Goal: Transaction & Acquisition: Purchase product/service

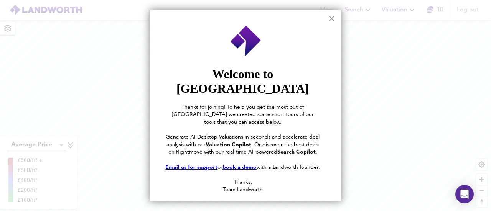
scroll to position [30, 0]
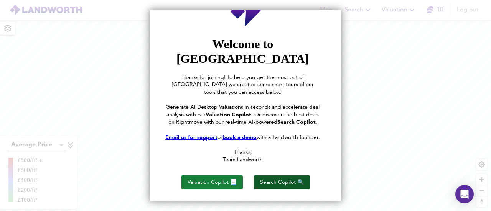
click at [278, 177] on button "Search Copilot 🔍" at bounding box center [282, 183] width 56 height 14
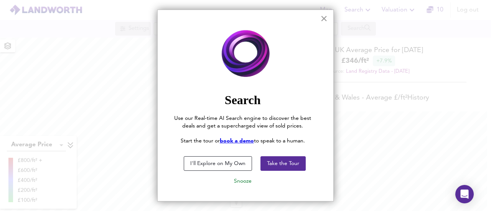
scroll to position [211, 491]
click at [320, 19] on button "×" at bounding box center [323, 18] width 7 height 12
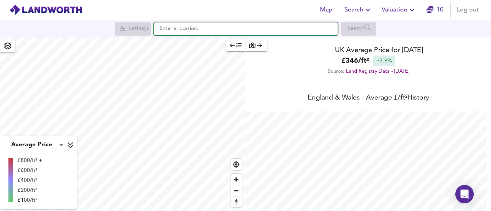
click at [212, 28] on input "text" at bounding box center [246, 28] width 184 height 13
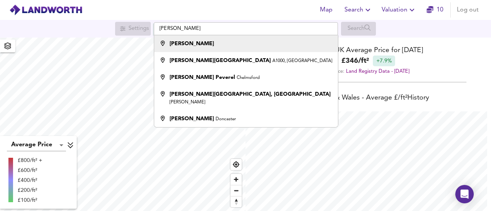
click at [183, 44] on strong "[PERSON_NAME]" at bounding box center [192, 43] width 44 height 5
type input "[PERSON_NAME]"
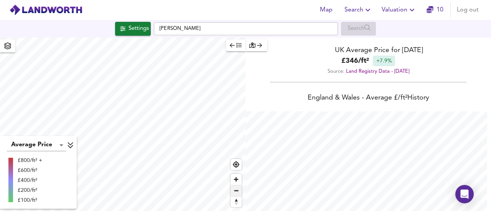
click at [235, 190] on span "Zoom out" at bounding box center [235, 191] width 11 height 11
checkbox input "false"
checkbox input "true"
click at [235, 190] on span "Zoom out" at bounding box center [235, 191] width 11 height 11
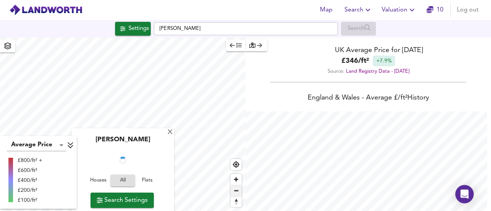
click at [235, 190] on span "Zoom out" at bounding box center [235, 191] width 11 height 11
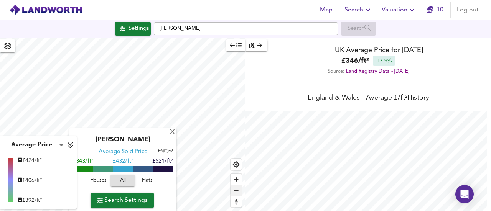
click at [235, 190] on span "Zoom out" at bounding box center [235, 191] width 11 height 11
click at [171, 133] on div "X" at bounding box center [172, 132] width 7 height 7
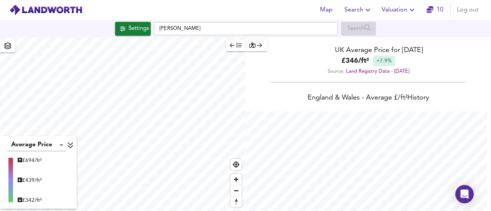
click at [141, 211] on html "Map Search Valuation 10 Log out Settings [PERSON_NAME] Search Average Price lan…" at bounding box center [245, 105] width 491 height 211
click at [235, 194] on span "Zoom out" at bounding box center [235, 191] width 11 height 11
type input "9897"
click at [123, 27] on span "Settings" at bounding box center [133, 29] width 32 height 10
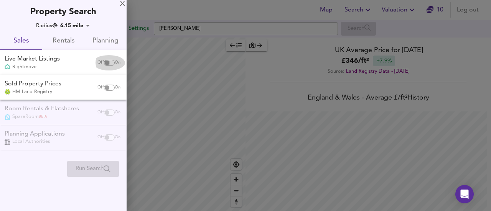
click at [107, 61] on input "checkbox" at bounding box center [107, 63] width 18 height 6
checkbox input "true"
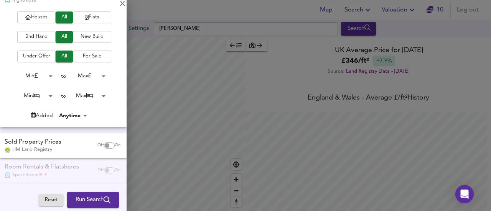
scroll to position [88, 0]
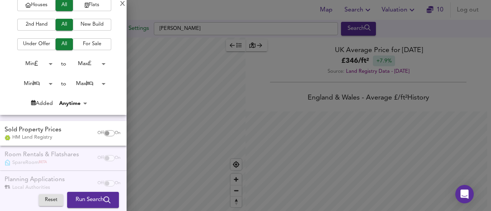
click at [46, 83] on body "Map Search Valuation 10 Log out Settings Hatfield Search Average Price landwort…" at bounding box center [245, 105] width 491 height 211
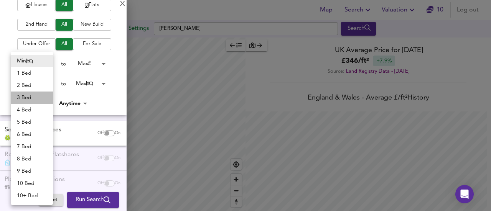
click at [28, 94] on li "3 Bed" at bounding box center [32, 98] width 42 height 12
type input "3"
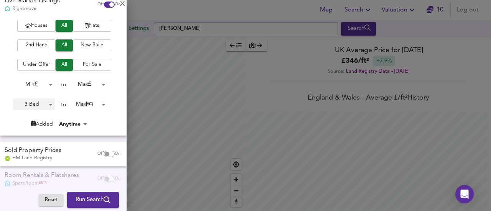
scroll to position [67, 0]
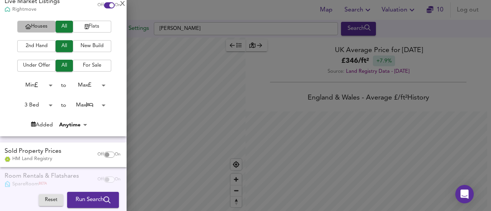
click at [38, 24] on span "Houses" at bounding box center [36, 26] width 31 height 9
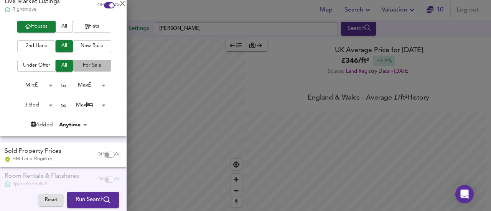
click at [90, 65] on span "For Sale" at bounding box center [92, 65] width 31 height 9
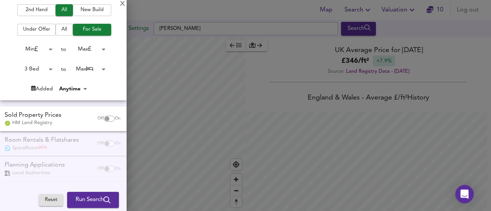
scroll to position [102, 0]
click at [102, 115] on div "Off On" at bounding box center [109, 119] width 32 height 15
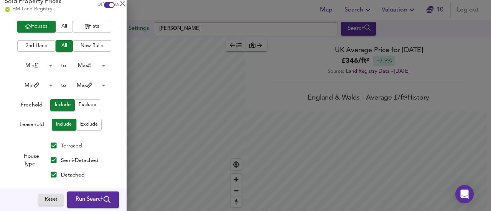
scroll to position [224, 0]
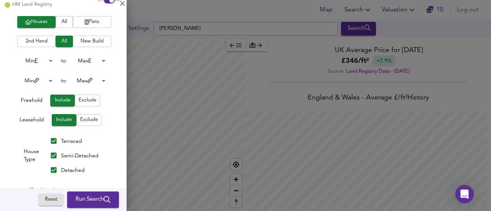
click at [89, 120] on span "Exclude" at bounding box center [89, 120] width 18 height 9
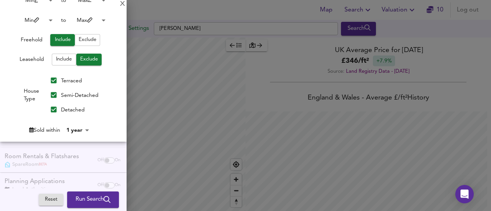
scroll to position [285, 0]
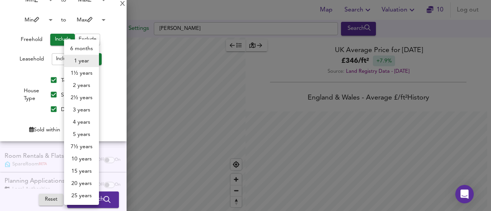
click at [81, 130] on body "Map Search Valuation 10 Log out Settings Hatfield Search Average Price landwort…" at bounding box center [245, 105] width 491 height 211
click at [25, 112] on div at bounding box center [245, 105] width 491 height 211
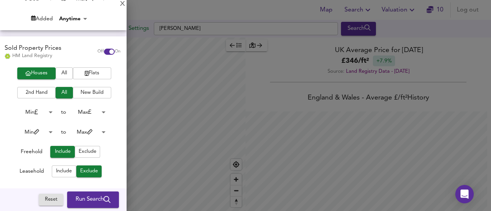
scroll to position [173, 0]
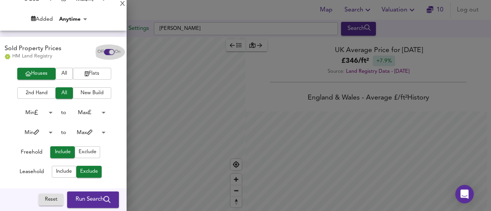
click at [103, 51] on input "checkbox" at bounding box center [111, 52] width 18 height 6
checkbox input "false"
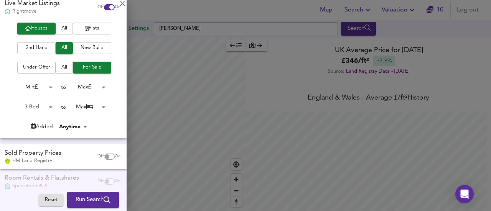
scroll to position [64, 0]
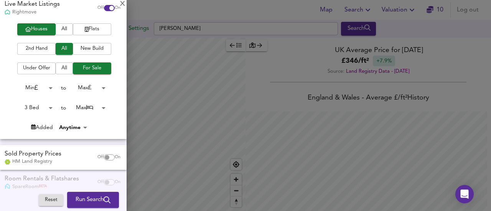
click at [90, 202] on span "Run Search" at bounding box center [93, 200] width 35 height 10
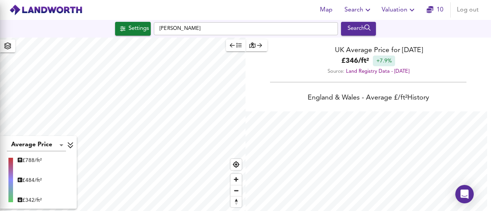
click at [90, 202] on div at bounding box center [245, 105] width 491 height 211
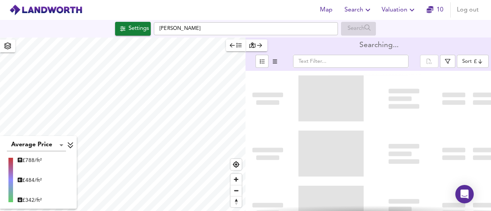
type input "bestdeal"
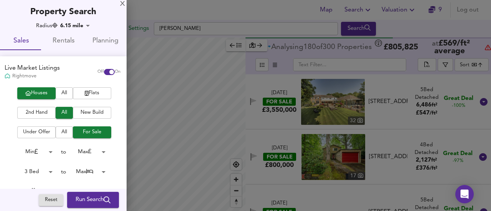
scroll to position [73, 0]
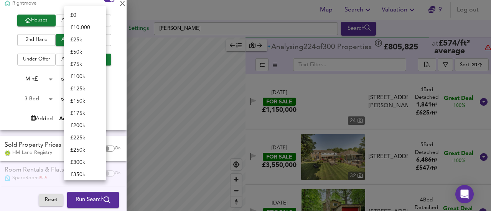
click at [91, 80] on body "Map Search Valuation 9 Log out Settings Hatfield Search Average Price landworth…" at bounding box center [245, 105] width 491 height 211
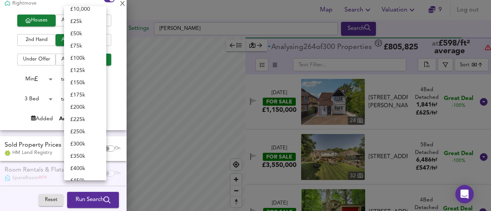
scroll to position [40, 0]
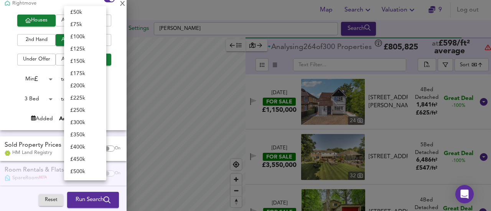
click at [82, 157] on li "£ 450k" at bounding box center [85, 159] width 42 height 12
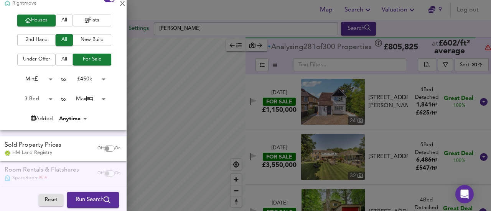
click at [82, 128] on li "£ 450k" at bounding box center [80, 124] width 32 height 7
type input "450000"
click at [76, 199] on span "Run Search" at bounding box center [93, 200] width 35 height 10
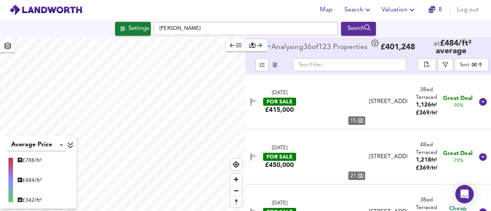
type input "bestdeal"
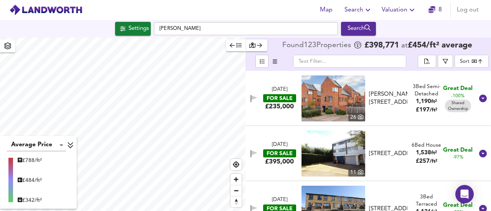
drag, startPoint x: 279, startPoint y: 98, endPoint x: 276, endPoint y: 89, distance: 9.0
drag, startPoint x: 276, startPoint y: 89, endPoint x: 393, endPoint y: 109, distance: 118.9
click at [410, 123] on div "8 Sept 2025 FOR SALE £235,000 26 Emily Road, Hertford, Hertfordshire, SG14 2FN …" at bounding box center [367, 98] width 245 height 55
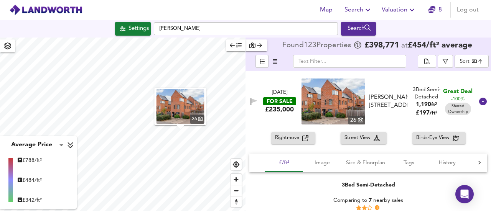
click at [278, 85] on div "8 Sept 2025 FOR SALE £235,000 26 Emily Road, Hertford, Hertfordshire, SG14 2FN …" at bounding box center [358, 102] width 229 height 46
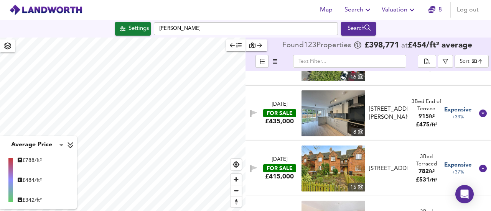
scroll to position [4786, 0]
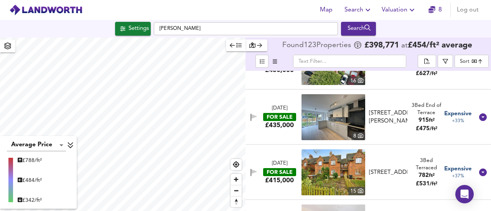
click at [327, 114] on img at bounding box center [333, 117] width 64 height 46
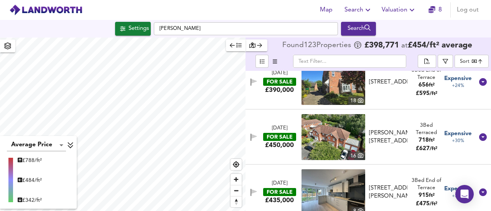
scroll to position [4711, 0]
click at [338, 122] on img at bounding box center [333, 137] width 64 height 46
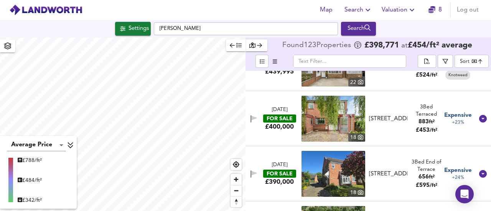
scroll to position [4609, 0]
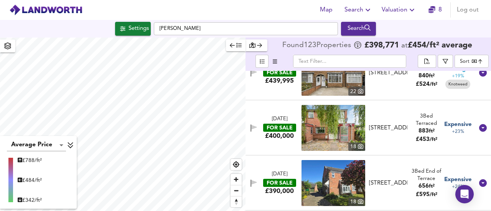
click at [334, 127] on img at bounding box center [333, 128] width 64 height 46
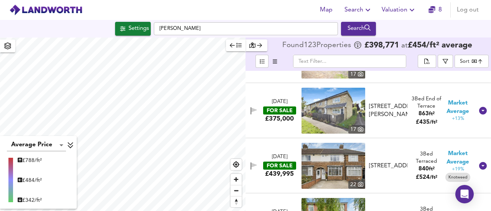
scroll to position [4514, 0]
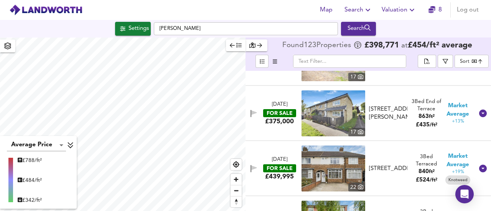
click at [328, 170] on img at bounding box center [333, 169] width 64 height 46
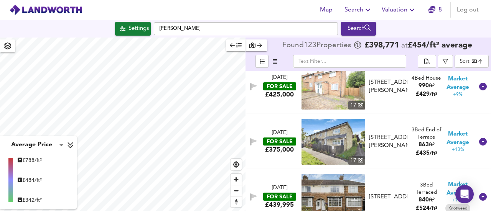
scroll to position [4484, 0]
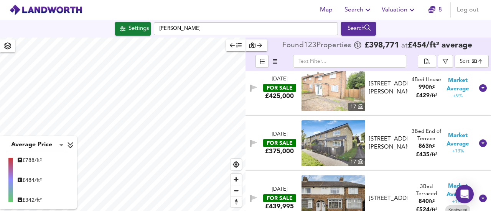
click at [318, 141] on img at bounding box center [333, 143] width 64 height 46
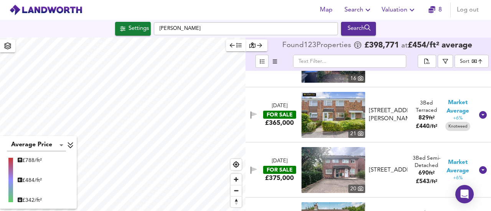
scroll to position [4235, 0]
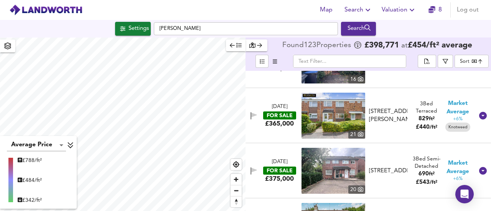
click at [314, 176] on img at bounding box center [333, 171] width 64 height 46
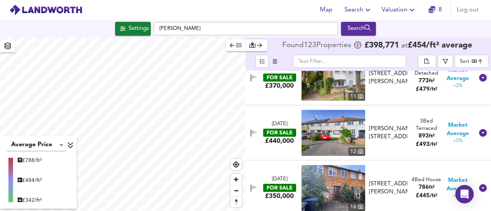
scroll to position [4106, 0]
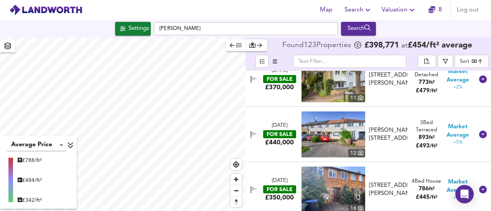
click at [343, 138] on img at bounding box center [333, 135] width 64 height 46
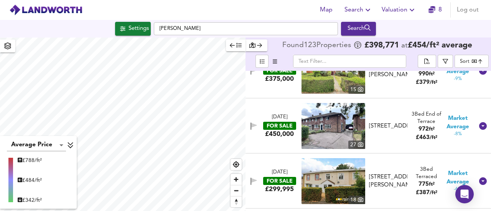
scroll to position [3617, 0]
click at [326, 114] on img at bounding box center [333, 126] width 64 height 46
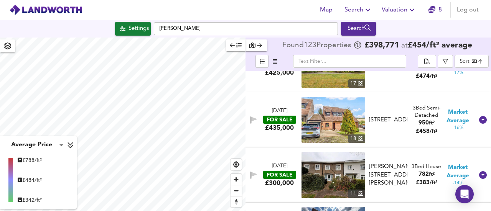
scroll to position [2960, 0]
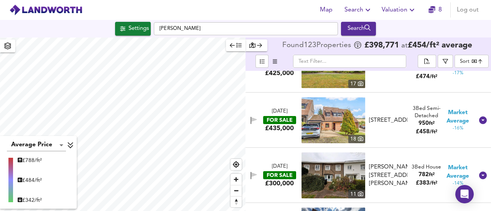
click at [317, 106] on img at bounding box center [333, 120] width 64 height 46
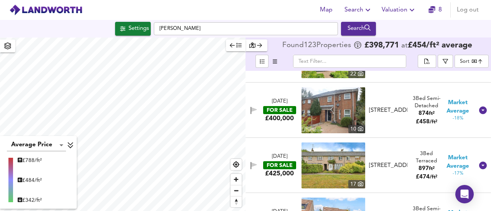
scroll to position [2860, 0]
click at [346, 125] on img at bounding box center [333, 110] width 64 height 46
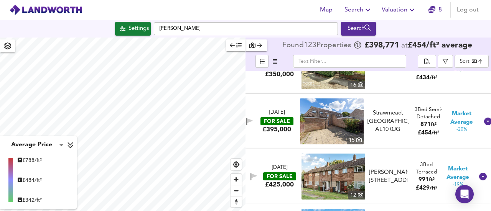
scroll to position [2679, 0]
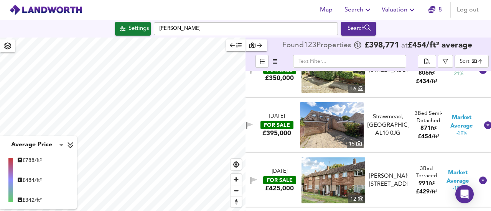
click at [332, 128] on img at bounding box center [332, 125] width 64 height 46
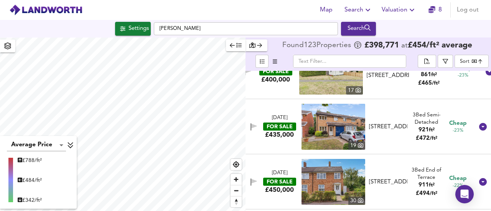
scroll to position [2346, 0]
click at [355, 122] on img at bounding box center [333, 127] width 64 height 46
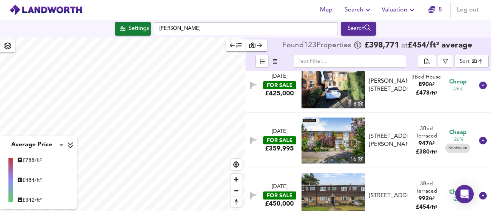
scroll to position [2109, 0]
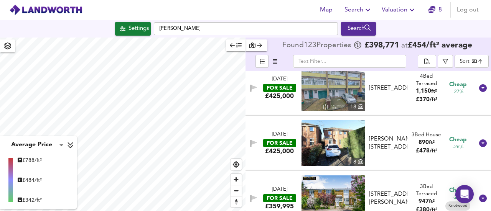
click at [341, 137] on img at bounding box center [333, 143] width 64 height 46
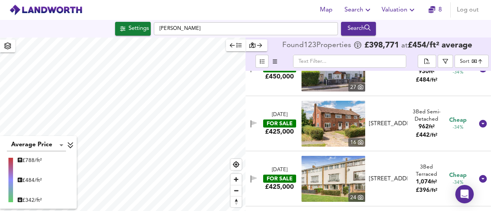
scroll to position [1796, 0]
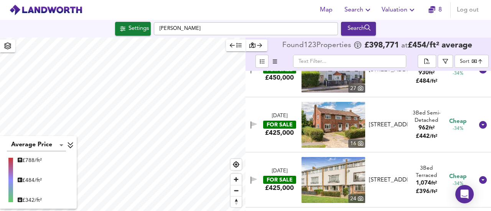
click at [328, 132] on img at bounding box center [333, 125] width 64 height 46
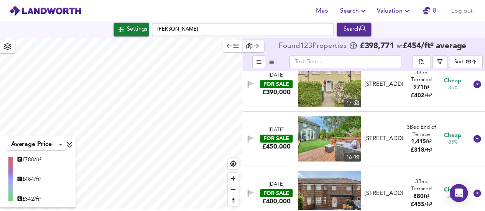
scroll to position [1616, 0]
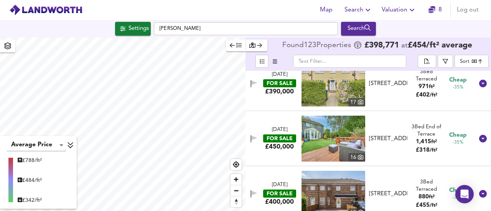
click at [316, 142] on img at bounding box center [333, 139] width 64 height 46
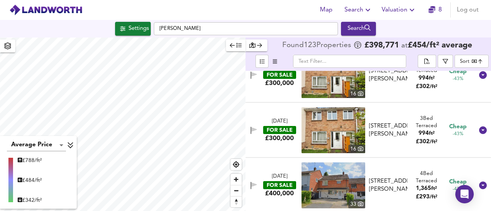
scroll to position [1168, 0]
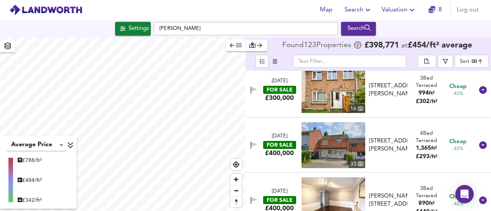
click at [333, 152] on img at bounding box center [333, 145] width 64 height 46
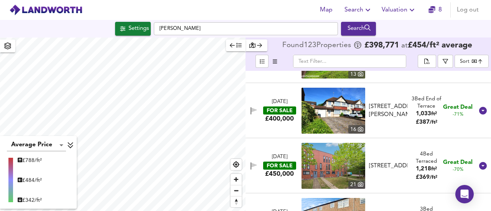
scroll to position [179, 0]
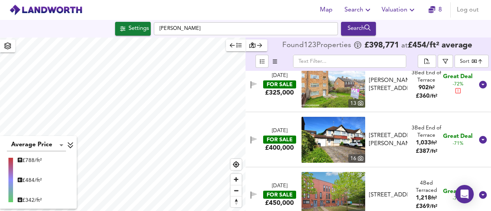
click at [359, 160] on icon at bounding box center [360, 158] width 5 height 5
click at [354, 116] on div "11 Jul 2025 FOR SALE £400,000 16 Lemsford Road, Hatfield, AL10 0DZ Lemsford Roa…" at bounding box center [367, 139] width 245 height 55
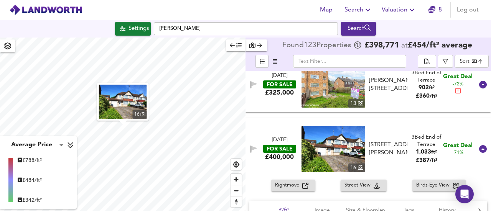
click at [342, 119] on div "11 Jul 2025 FOR SALE £400,000 16 Lemsford Road, Hatfield, AL10 0DZ Lemsford Roa…" at bounding box center [367, 149] width 245 height 61
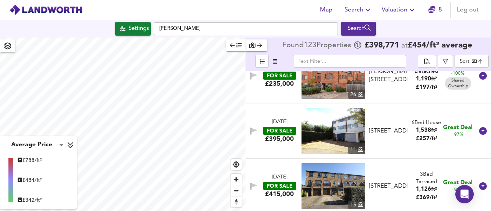
scroll to position [0, 0]
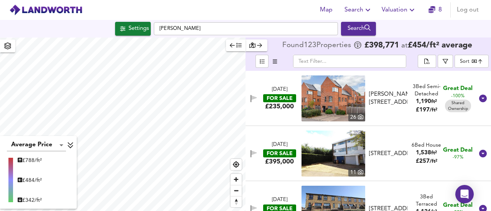
click at [345, 99] on img at bounding box center [333, 99] width 64 height 46
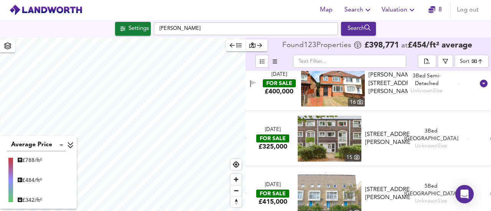
scroll to position [6005, 0]
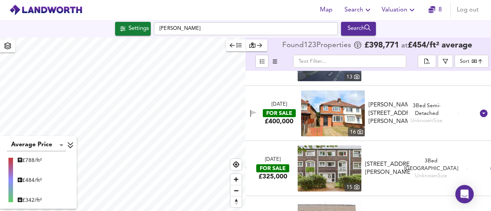
click at [356, 130] on div "16" at bounding box center [356, 132] width 17 height 8
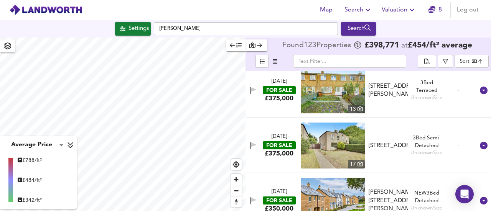
scroll to position [5585, 0]
click at [237, 193] on span "Zoom out" at bounding box center [235, 191] width 11 height 11
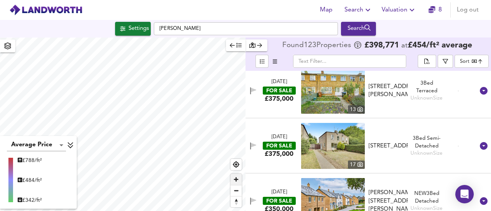
click at [234, 183] on span "Zoom in" at bounding box center [235, 179] width 11 height 11
click at [237, 194] on span "Zoom out" at bounding box center [235, 191] width 11 height 11
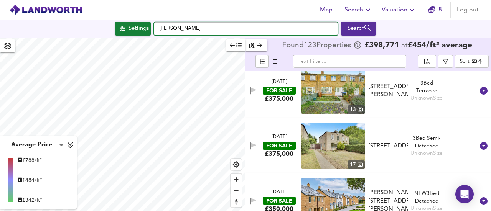
drag, startPoint x: 180, startPoint y: 33, endPoint x: 109, endPoint y: 28, distance: 71.2
click at [109, 28] on div "Settings Hatfield Search" at bounding box center [245, 29] width 491 height 14
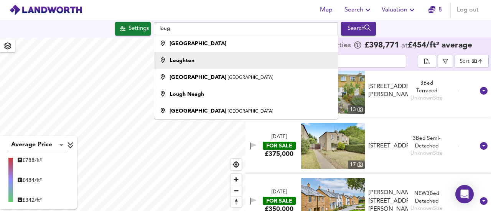
click at [172, 66] on li "Loughton" at bounding box center [245, 60] width 183 height 17
type input "Loughton"
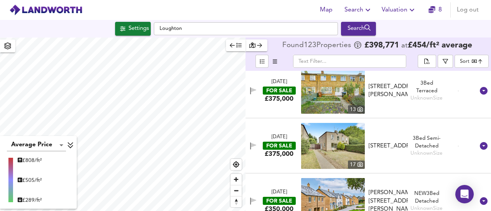
type input "14230"
click at [130, 33] on div "Settings" at bounding box center [138, 29] width 20 height 10
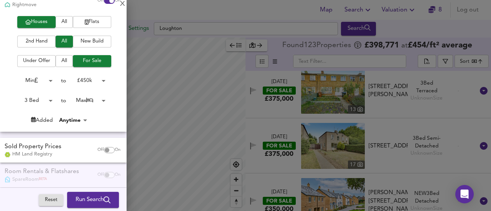
scroll to position [72, 0]
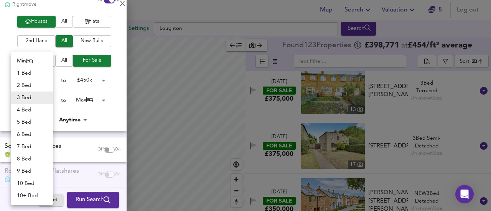
click at [43, 99] on body "Map Search Valuation 8 Log out Settings Loughton Search Average Price landworth…" at bounding box center [245, 105] width 491 height 211
click at [29, 96] on li "3 Bed" at bounding box center [32, 98] width 42 height 12
click at [45, 100] on body "Map Search Valuation 8 Log out Settings Loughton Search Average Price landworth…" at bounding box center [245, 105] width 491 height 211
click at [23, 86] on li "2 Bed" at bounding box center [32, 85] width 42 height 12
type input "2"
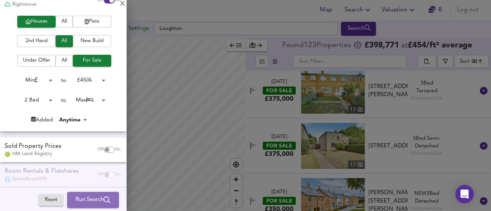
click at [87, 196] on span "Run Search" at bounding box center [93, 200] width 35 height 10
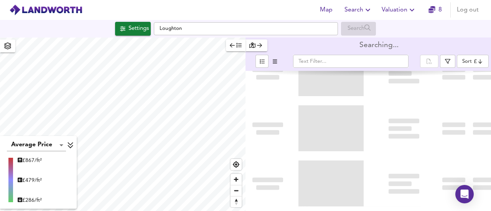
type input "bestdeal"
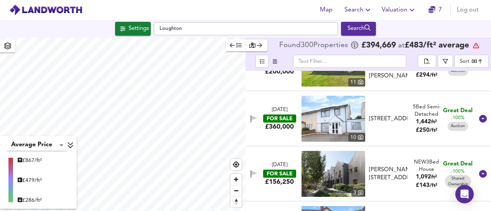
scroll to position [36, 0]
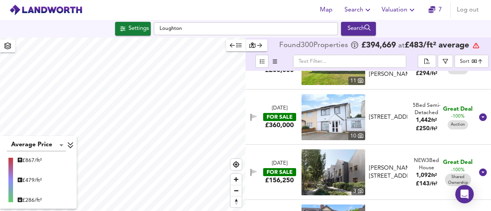
click at [355, 135] on div "10" at bounding box center [356, 136] width 17 height 8
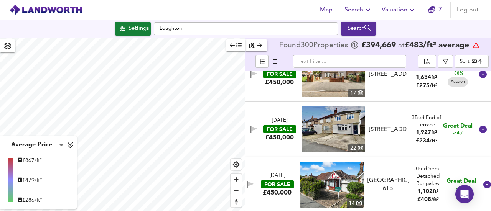
scroll to position [577, 0]
click at [359, 147] on icon at bounding box center [360, 147] width 5 height 5
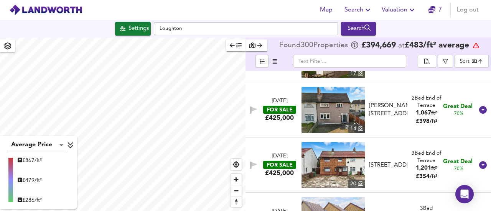
scroll to position [819, 0]
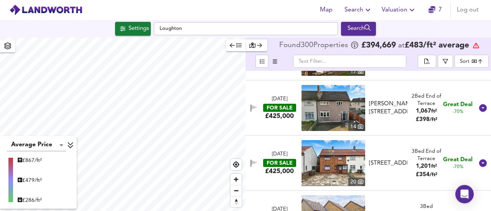
click at [358, 124] on icon at bounding box center [360, 126] width 5 height 5
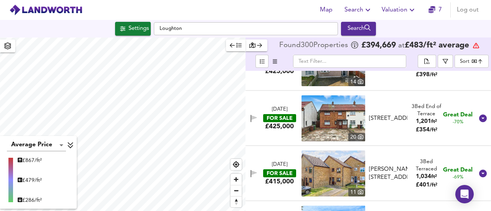
scroll to position [868, 0]
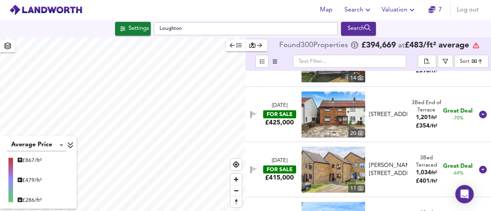
click at [355, 130] on div "20" at bounding box center [356, 133] width 17 height 8
click at [360, 190] on icon at bounding box center [360, 188] width 5 height 5
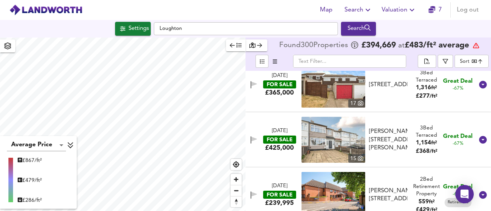
scroll to position [1008, 0]
click at [354, 159] on div "15" at bounding box center [356, 159] width 17 height 8
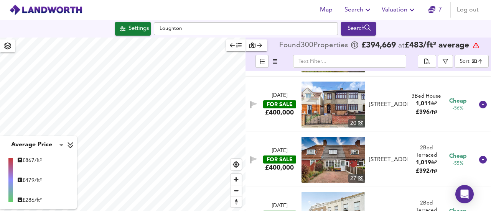
scroll to position [1650, 0]
click at [355, 178] on div "27" at bounding box center [356, 179] width 17 height 8
click at [354, 124] on div "20" at bounding box center [356, 124] width 17 height 8
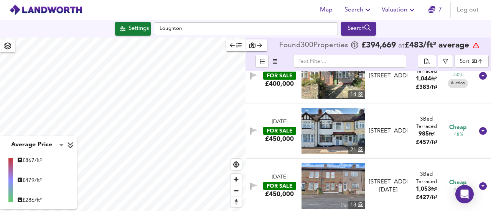
scroll to position [1957, 0]
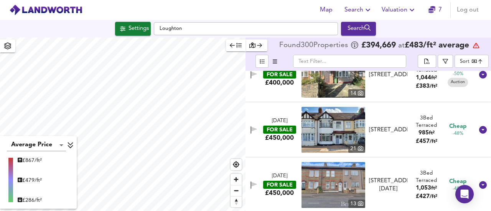
click at [358, 148] on icon at bounding box center [360, 148] width 5 height 5
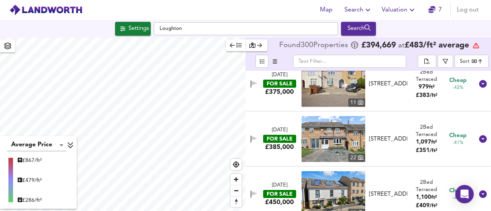
scroll to position [2334, 0]
click at [358, 156] on icon at bounding box center [360, 157] width 5 height 5
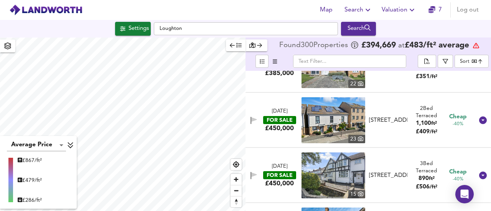
scroll to position [2408, 0]
click at [359, 138] on icon at bounding box center [360, 139] width 5 height 5
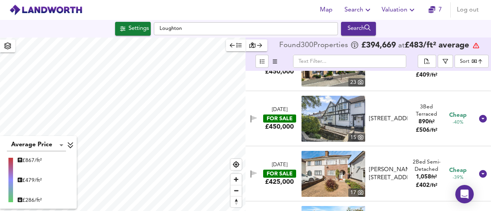
scroll to position [2464, 0]
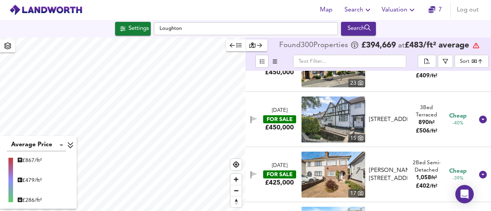
click at [359, 138] on icon at bounding box center [360, 137] width 5 height 5
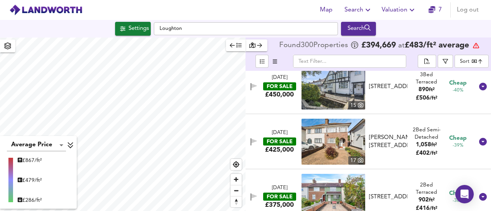
scroll to position [2512, 0]
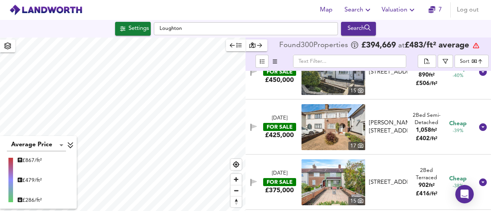
click at [354, 145] on div "17" at bounding box center [356, 146] width 17 height 8
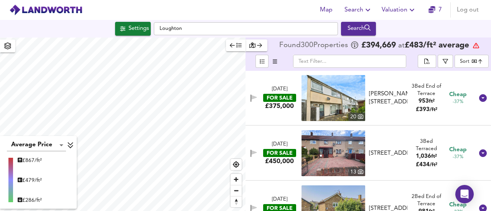
scroll to position [2652, 0]
click at [358, 171] on icon at bounding box center [360, 171] width 5 height 5
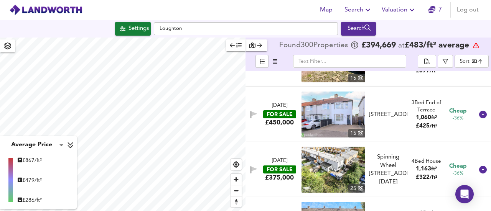
scroll to position [2856, 0]
